Goal: Task Accomplishment & Management: Use online tool/utility

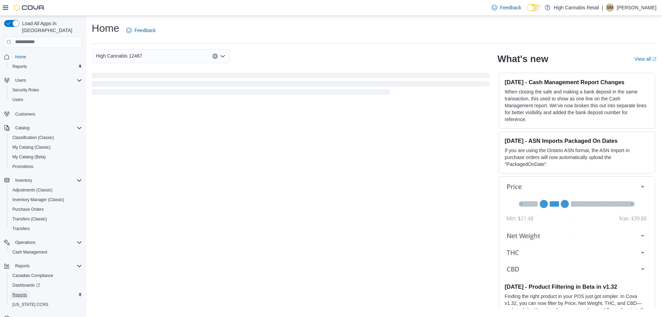
click at [13, 292] on span "Reports" at bounding box center [19, 295] width 14 height 6
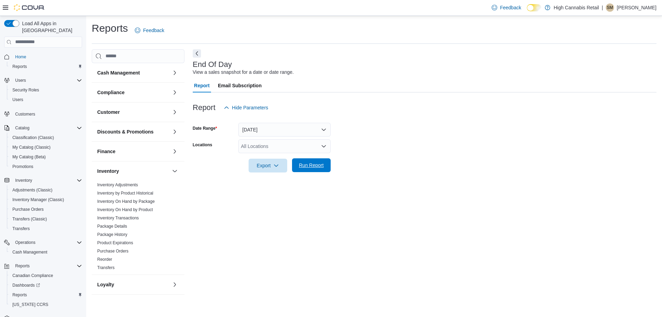
click at [317, 166] on span "Run Report" at bounding box center [311, 165] width 25 height 7
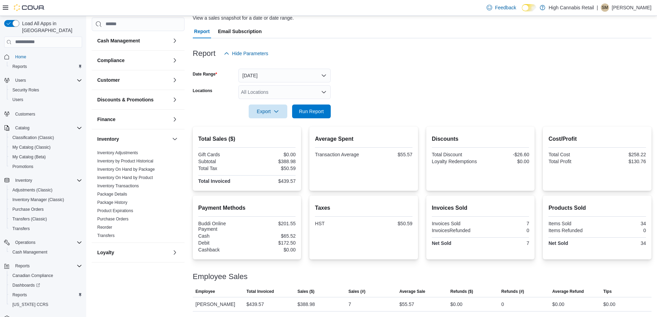
scroll to position [54, 0]
click at [320, 107] on span "Run Report" at bounding box center [311, 111] width 30 height 14
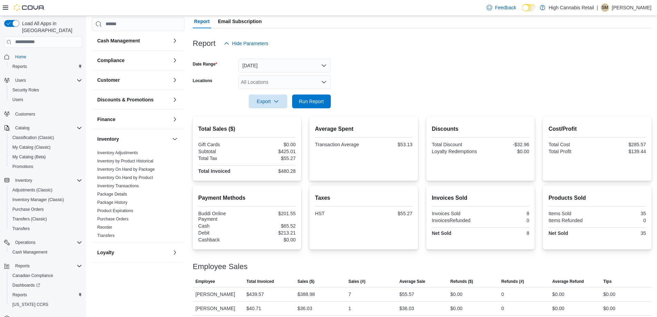
scroll to position [68, 0]
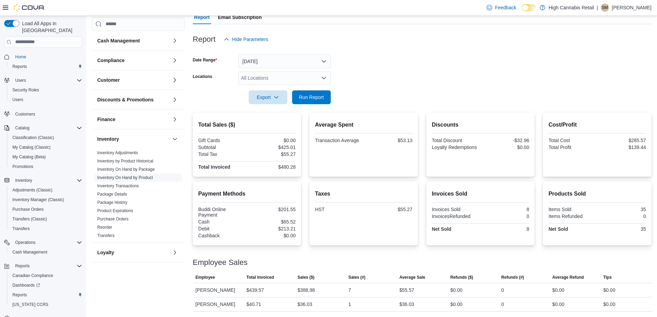
click at [122, 177] on link "Inventory On Hand by Product" at bounding box center [125, 177] width 56 height 5
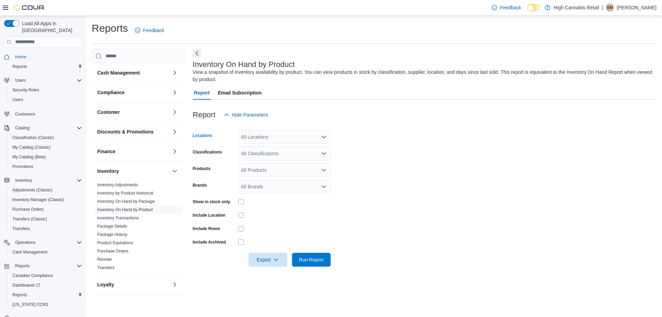
click at [289, 134] on div "All Locations" at bounding box center [284, 137] width 92 height 14
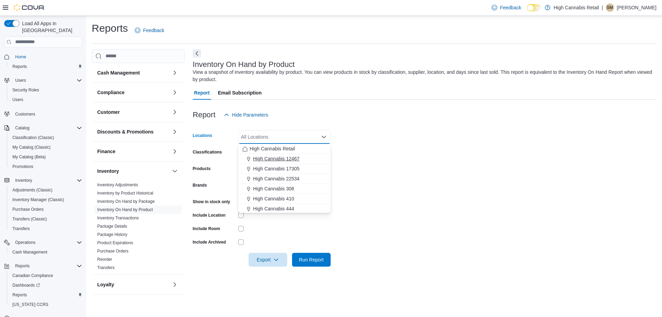
click at [287, 161] on span "High Cannabis 12467" at bounding box center [276, 158] width 47 height 7
click at [376, 140] on form "Locations High Cannabis 12467 Combo box. Selected. High Cannabis 12467. Press B…" at bounding box center [425, 194] width 464 height 145
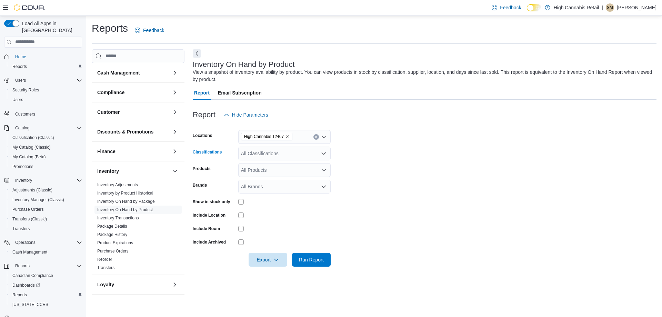
click at [292, 149] on div "All Classifications" at bounding box center [284, 154] width 92 height 14
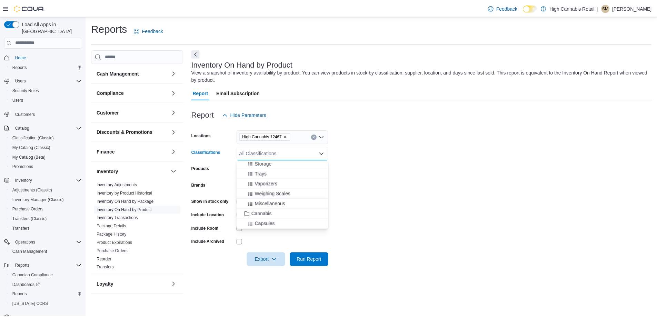
scroll to position [103, 0]
click at [259, 204] on span "Cannabis" at bounding box center [263, 201] width 20 height 7
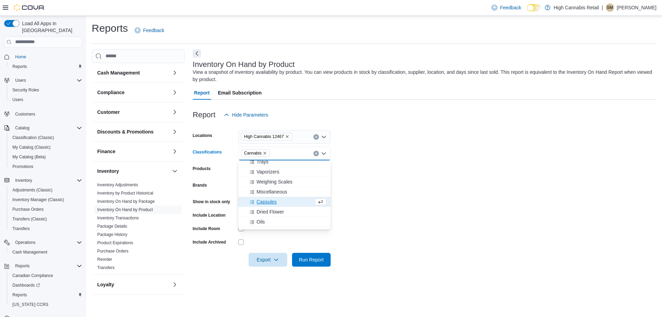
click at [365, 182] on form "Locations High Cannabis 12467 Classifications Cannabis Combo box. Selected. Can…" at bounding box center [425, 194] width 464 height 145
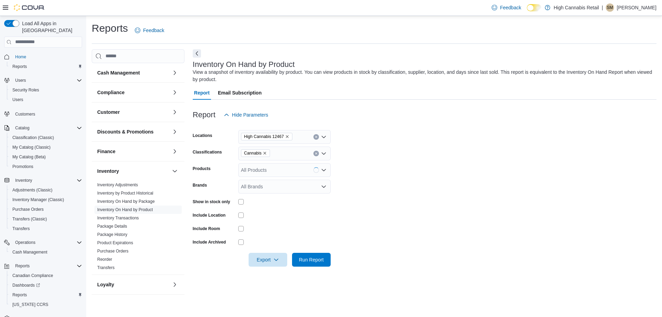
click at [236, 204] on div "Show in stock only" at bounding box center [262, 201] width 138 height 11
click at [309, 258] on span "Run Report" at bounding box center [311, 259] width 25 height 7
click at [456, 124] on div at bounding box center [422, 126] width 459 height 8
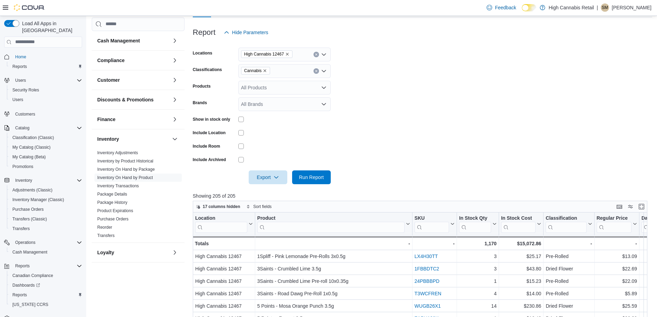
scroll to position [207, 0]
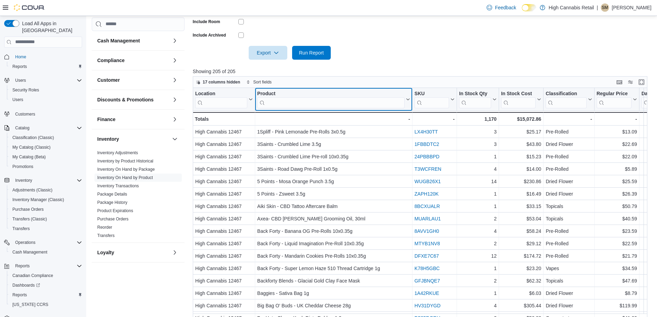
click at [330, 106] on input "search" at bounding box center [330, 102] width 147 height 11
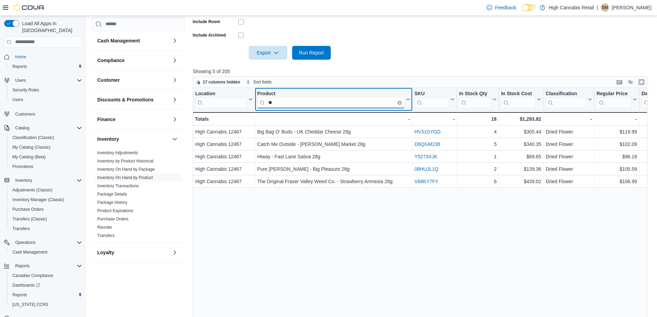
type input "*"
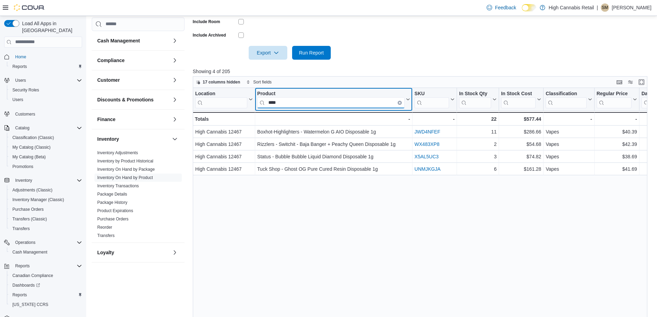
type input "****"
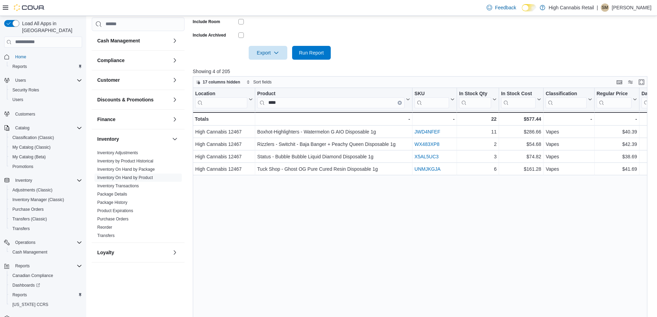
click at [411, 41] on div at bounding box center [422, 43] width 459 height 6
drag, startPoint x: 306, startPoint y: 244, endPoint x: 566, endPoint y: 21, distance: 342.8
click at [309, 233] on div "Location Click to view column header actions Product **** Click to view column …" at bounding box center [422, 209] width 459 height 242
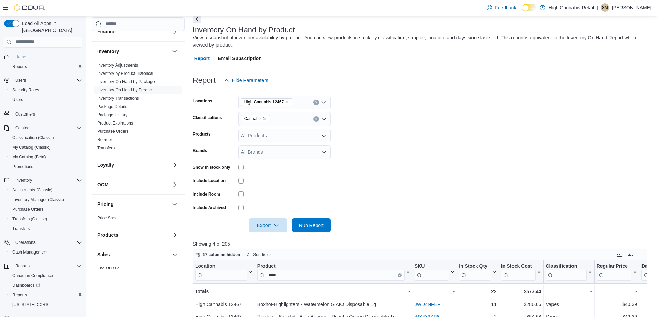
scroll to position [172, 0]
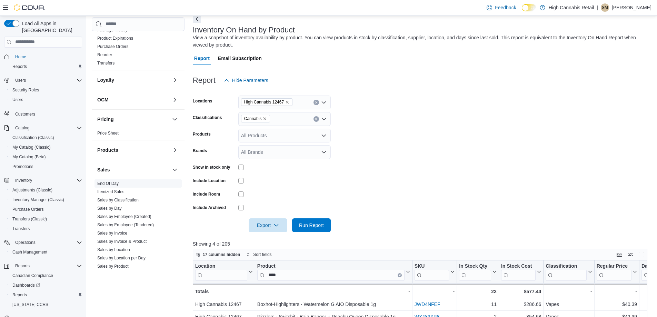
click at [111, 186] on span "End Of Day" at bounding box center [107, 184] width 21 height 6
click at [111, 182] on link "End Of Day" at bounding box center [107, 183] width 21 height 5
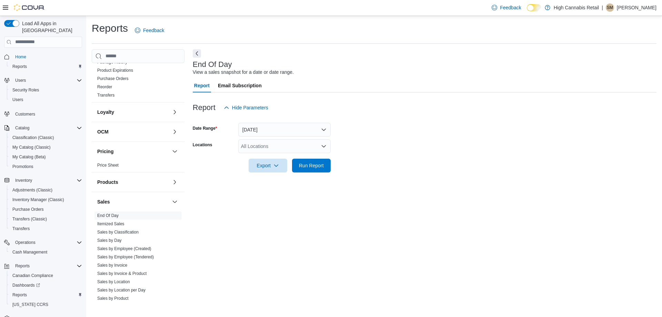
click at [290, 138] on form "Date Range [DATE] Locations All Locations Export Run Report" at bounding box center [425, 143] width 464 height 58
click at [289, 133] on button "[DATE]" at bounding box center [284, 130] width 92 height 14
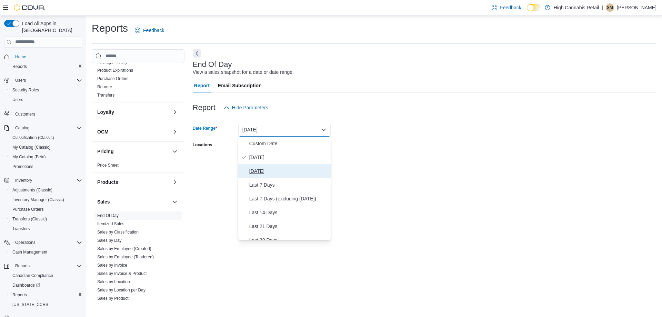
click at [267, 173] on span "[DATE]" at bounding box center [288, 171] width 79 height 8
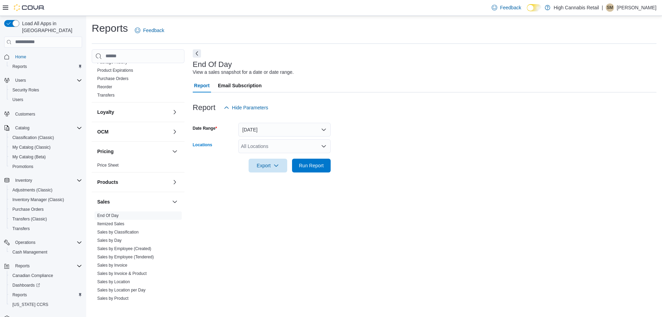
click at [281, 151] on div "All Locations" at bounding box center [284, 146] width 92 height 14
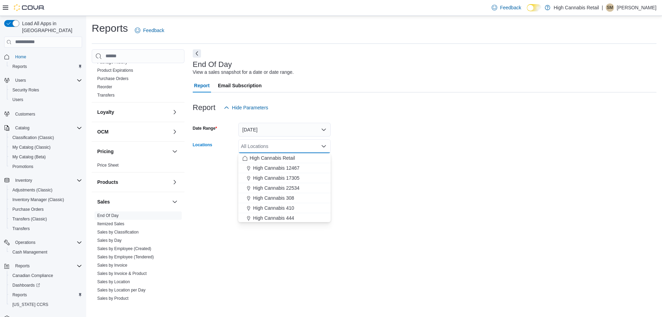
drag, startPoint x: 394, startPoint y: 143, endPoint x: 327, endPoint y: 165, distance: 70.7
click at [392, 143] on form "Date Range [DATE] Locations All Locations Combo box. Selected. Combo box input.…" at bounding box center [425, 143] width 464 height 58
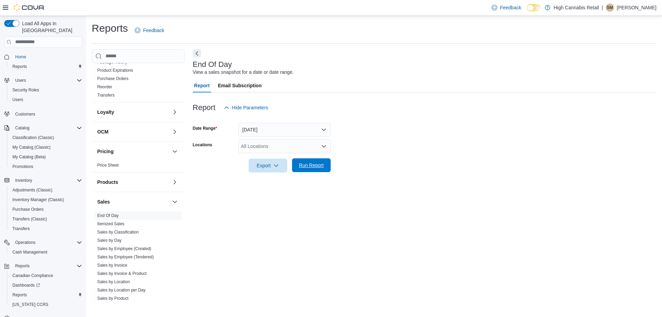
click at [327, 165] on button "Run Report" at bounding box center [311, 165] width 39 height 14
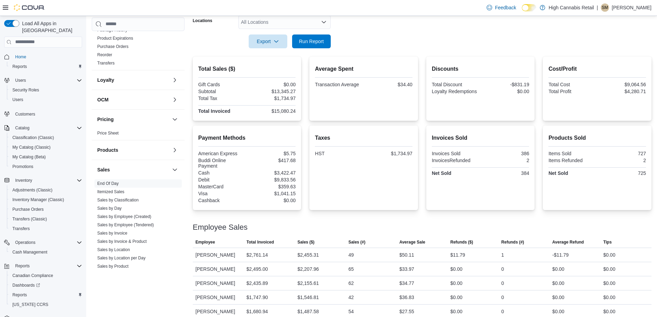
scroll to position [78, 0]
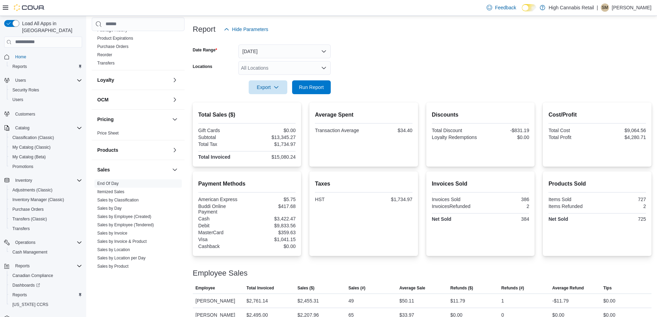
click at [268, 63] on div "All Locations" at bounding box center [284, 68] width 92 height 14
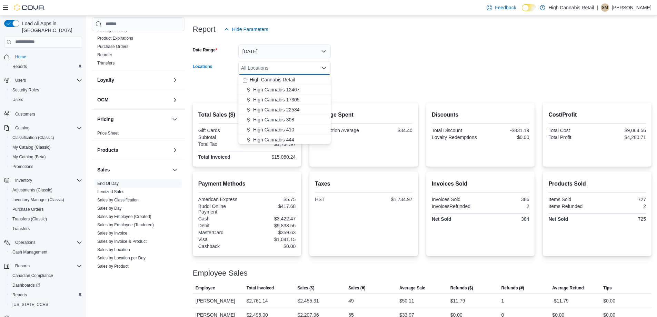
drag, startPoint x: 274, startPoint y: 90, endPoint x: 309, endPoint y: 84, distance: 34.6
click at [275, 90] on span "High Cannabis 12467" at bounding box center [276, 89] width 47 height 7
click at [379, 76] on div at bounding box center [422, 78] width 459 height 6
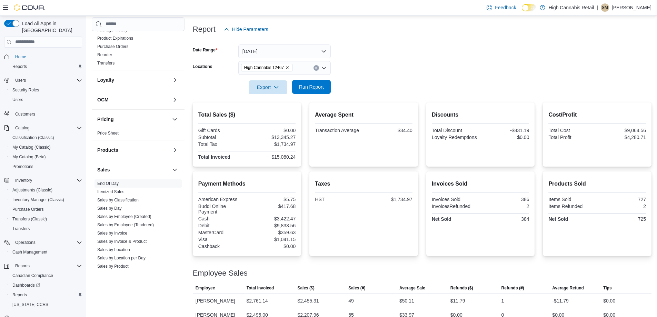
click at [320, 91] on span "Run Report" at bounding box center [311, 87] width 30 height 14
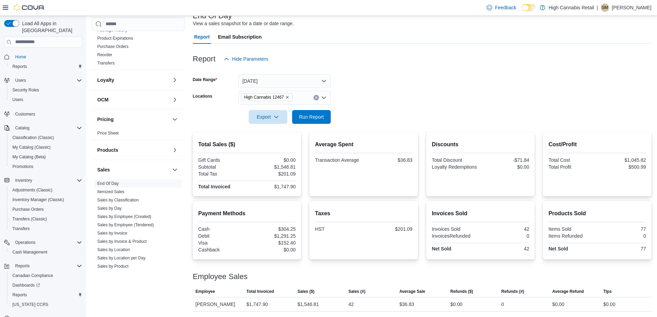
scroll to position [49, 0]
click at [281, 114] on span "Export" at bounding box center [268, 117] width 30 height 14
click at [266, 145] on span "Export to Pdf" at bounding box center [268, 145] width 31 height 6
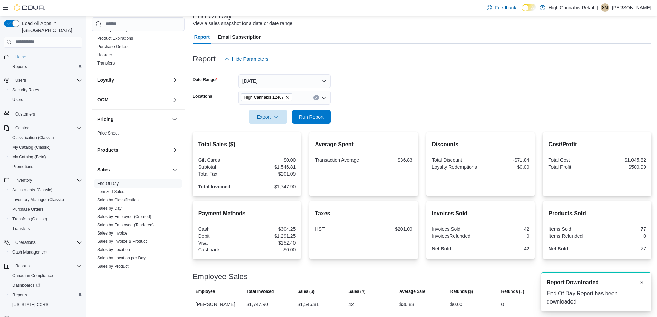
scroll to position [0, 0]
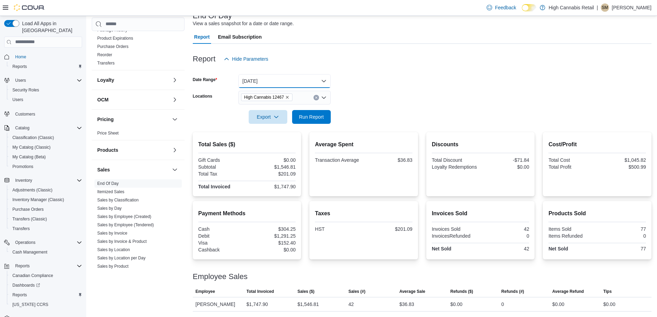
drag, startPoint x: 280, startPoint y: 77, endPoint x: 284, endPoint y: 78, distance: 4.3
click at [281, 77] on button "[DATE]" at bounding box center [284, 81] width 92 height 14
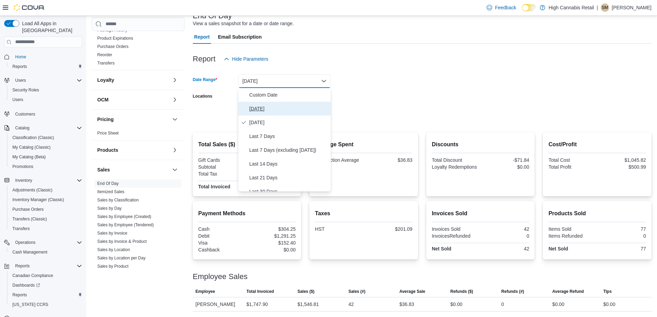
click at [257, 106] on span "[DATE]" at bounding box center [288, 108] width 79 height 8
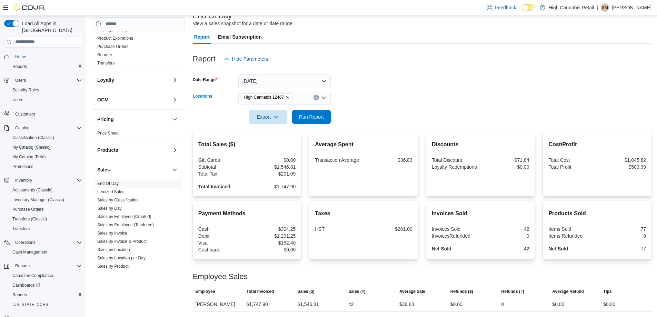
click at [314, 99] on button "Clear input" at bounding box center [316, 98] width 6 height 6
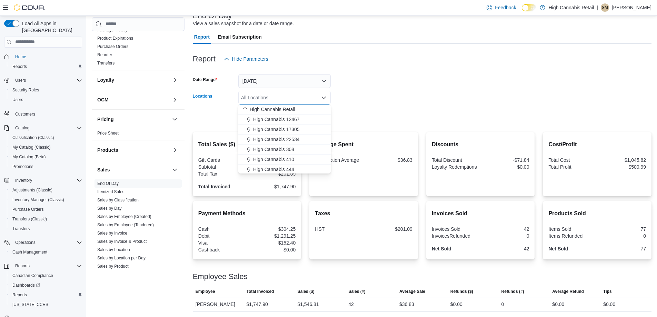
drag, startPoint x: 394, startPoint y: 99, endPoint x: 354, endPoint y: 109, distance: 40.8
click at [393, 99] on form "Date Range [DATE] Locations All Locations Combo box. Selected. Combo box input.…" at bounding box center [422, 95] width 459 height 58
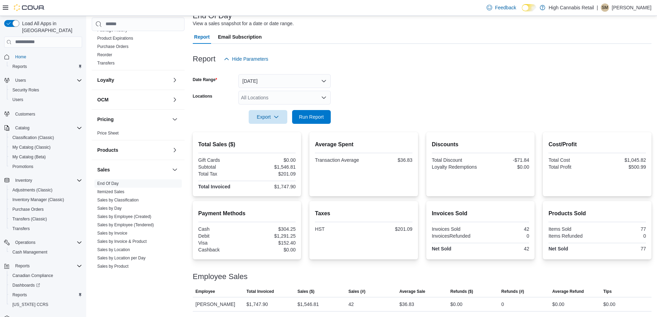
click at [332, 112] on form "Date Range [DATE] Locations All Locations Export Run Report" at bounding box center [422, 95] width 459 height 58
click at [316, 116] on span "Run Report" at bounding box center [311, 116] width 25 height 7
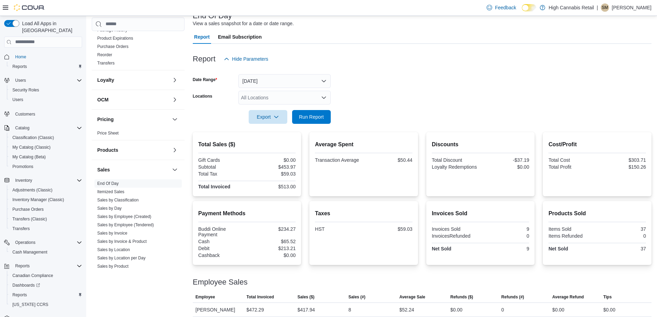
click at [350, 100] on form "Date Range [DATE] Locations All Locations Export Run Report" at bounding box center [422, 95] width 459 height 58
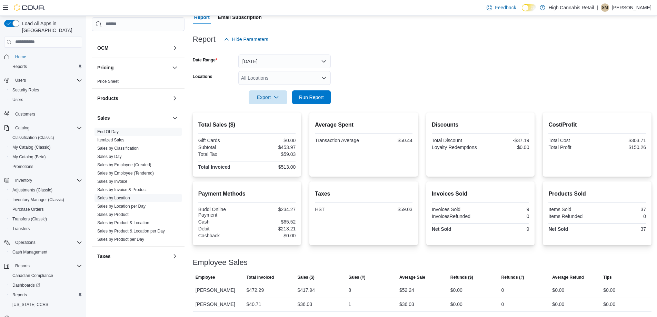
scroll to position [229, 0]
click at [124, 192] on link "Sales by Location" at bounding box center [113, 193] width 33 height 5
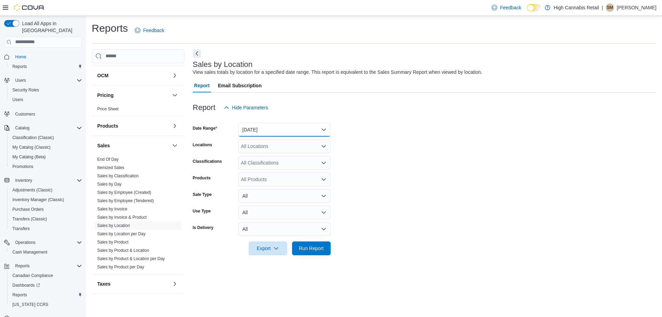
click at [278, 130] on button "[DATE]" at bounding box center [284, 130] width 92 height 14
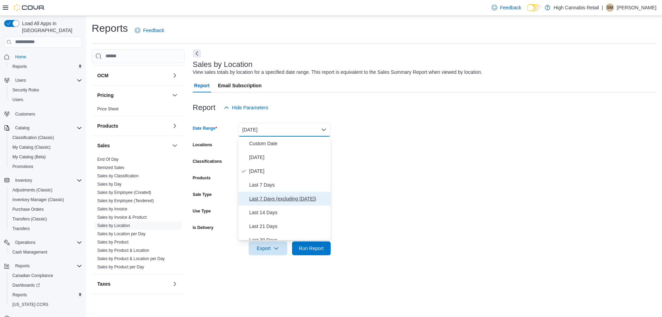
click at [275, 196] on span "Last 7 Days (excluding [DATE])" at bounding box center [288, 198] width 79 height 8
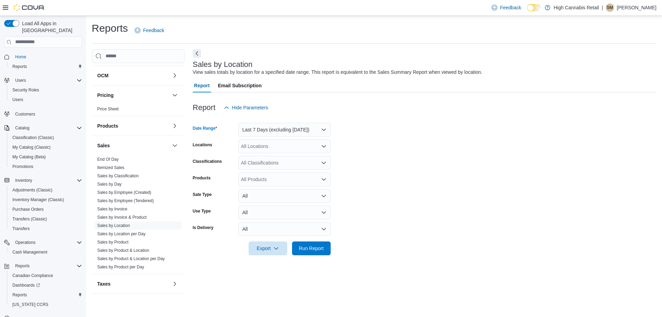
click at [276, 146] on div "All Locations" at bounding box center [284, 146] width 92 height 14
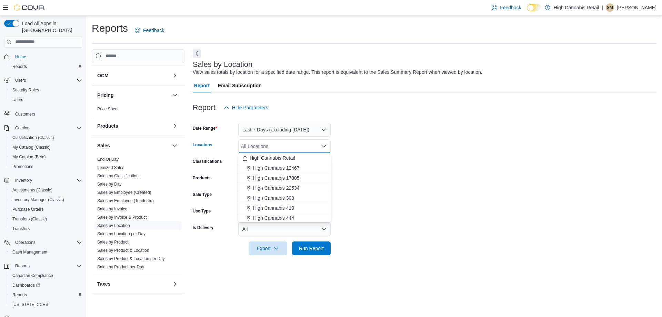
click at [424, 133] on form "Date Range Last 7 Days (excluding [DATE]) Locations All Locations Combo box. Se…" at bounding box center [425, 184] width 464 height 141
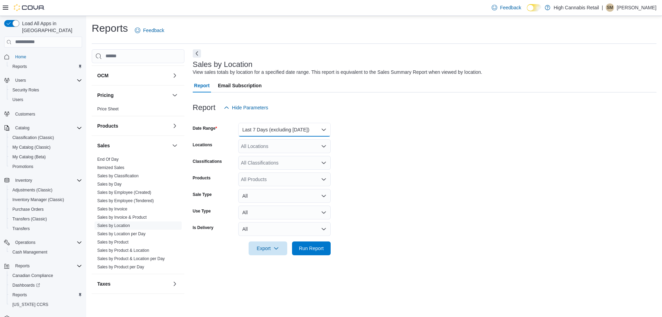
click at [288, 130] on button "Last 7 Days (excluding [DATE])" at bounding box center [284, 130] width 92 height 14
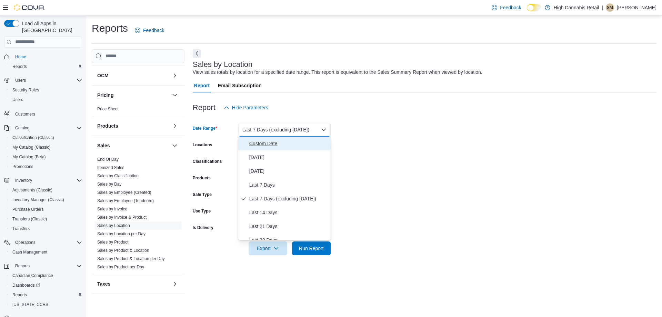
click at [250, 142] on span "Custom Date" at bounding box center [288, 143] width 79 height 8
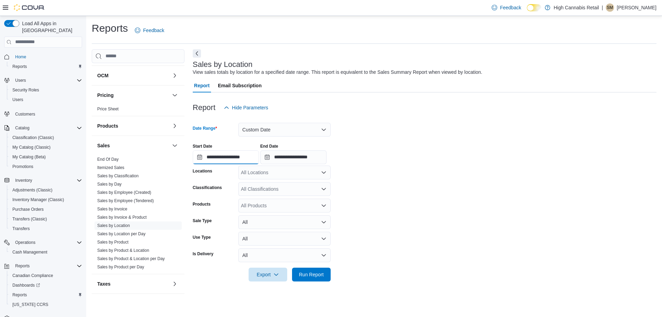
click at [207, 157] on input "**********" at bounding box center [226, 157] width 66 height 14
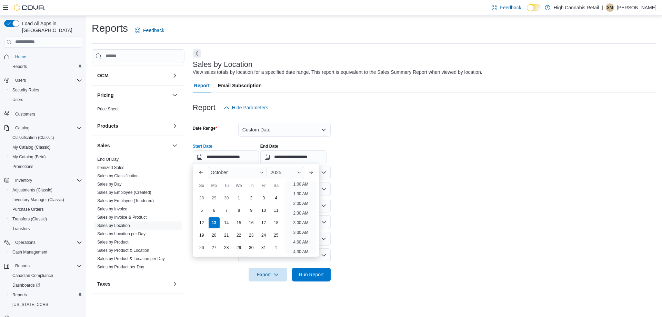
drag, startPoint x: 216, startPoint y: 208, endPoint x: 236, endPoint y: 180, distance: 35.0
click at [216, 207] on div "6" at bounding box center [214, 210] width 11 height 11
type input "**********"
click at [291, 154] on input "**********" at bounding box center [293, 157] width 66 height 14
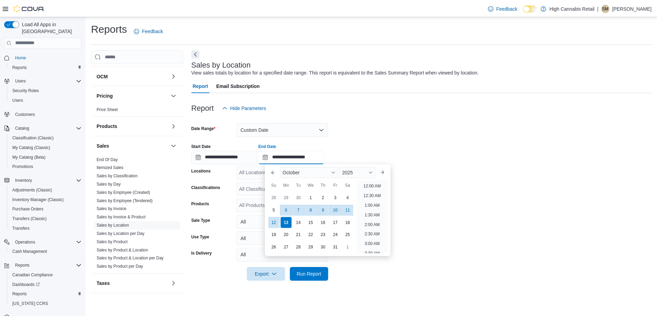
scroll to position [392, 0]
drag, startPoint x: 279, startPoint y: 223, endPoint x: 285, endPoint y: 207, distance: 17.5
click at [278, 221] on div "12" at bounding box center [275, 222] width 11 height 11
type input "**********"
click at [385, 109] on div "Report Hide Parameters" at bounding box center [425, 108] width 464 height 14
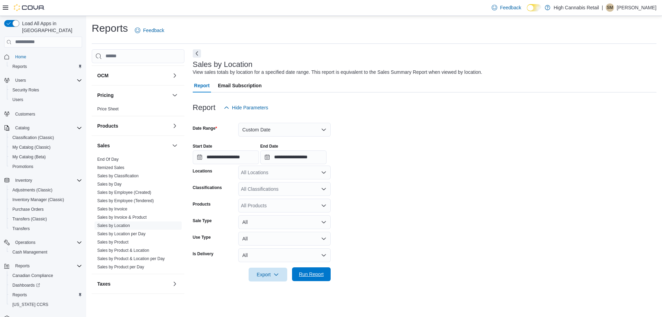
drag, startPoint x: 307, startPoint y: 268, endPoint x: 313, endPoint y: 258, distance: 11.9
click at [307, 268] on span "Run Report" at bounding box center [311, 274] width 30 height 14
